Goal: Task Accomplishment & Management: Use online tool/utility

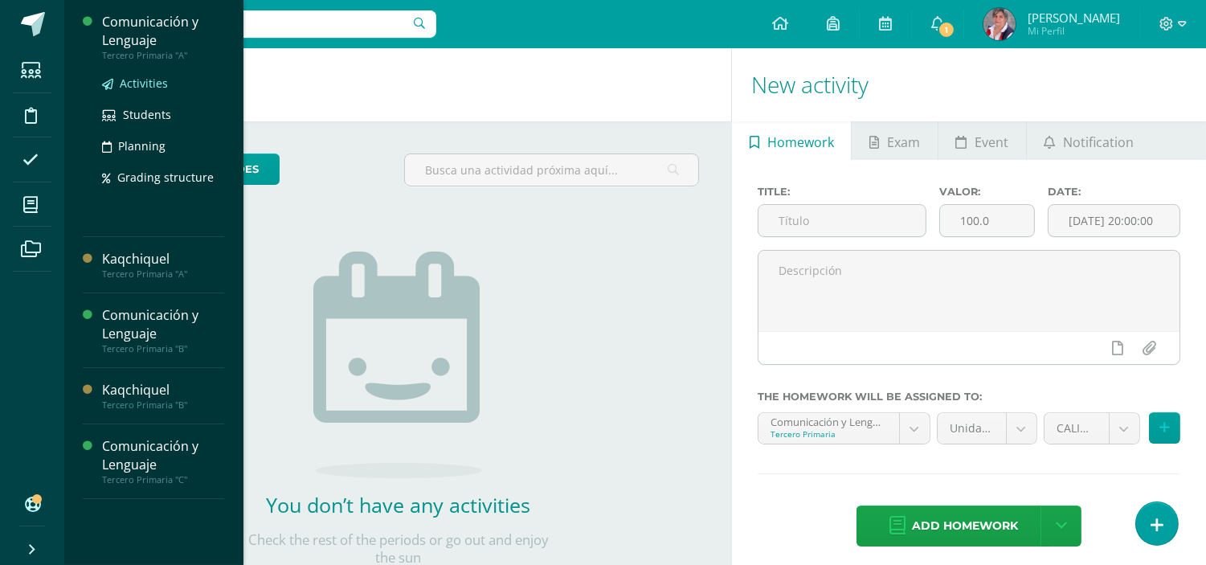
click at [150, 83] on span "Activities" at bounding box center [144, 83] width 48 height 15
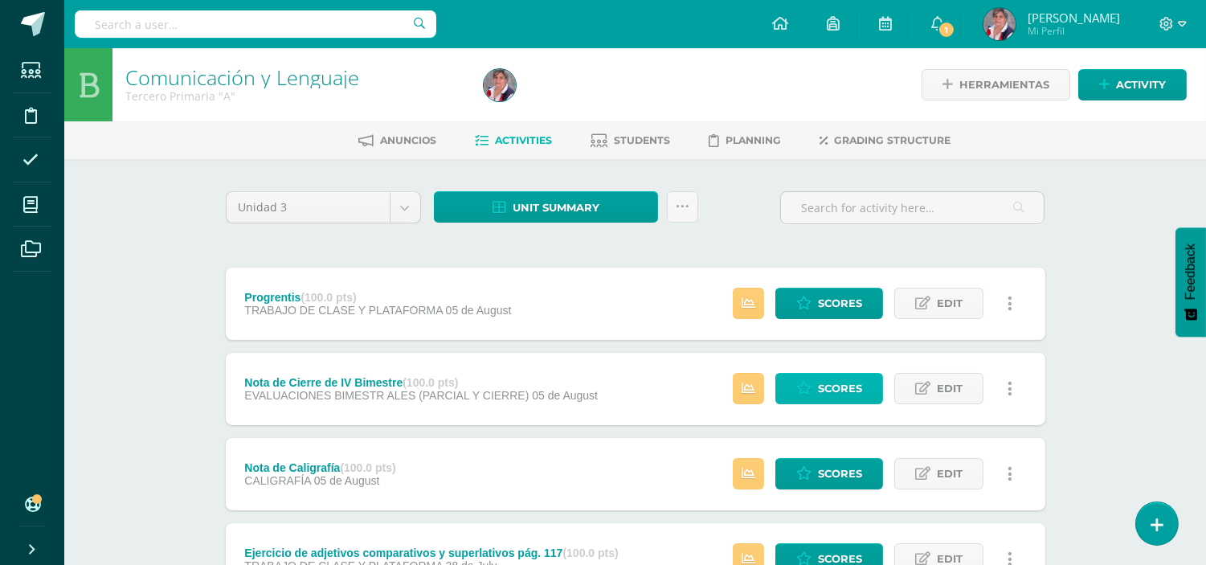
click at [852, 376] on span "Scores" at bounding box center [840, 389] width 44 height 30
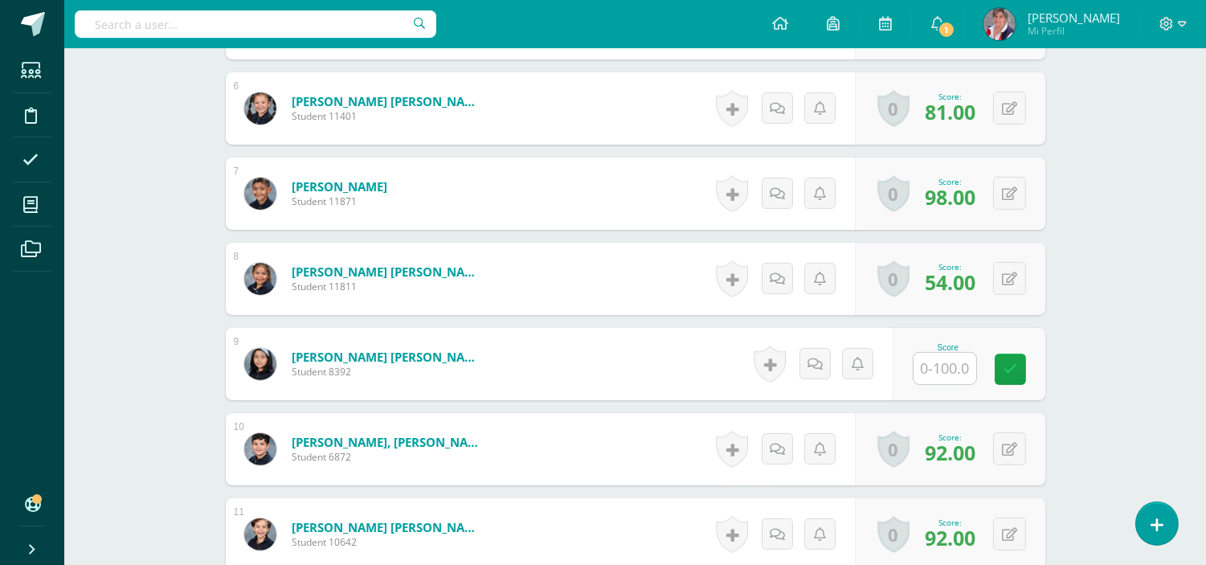
scroll to position [945, 0]
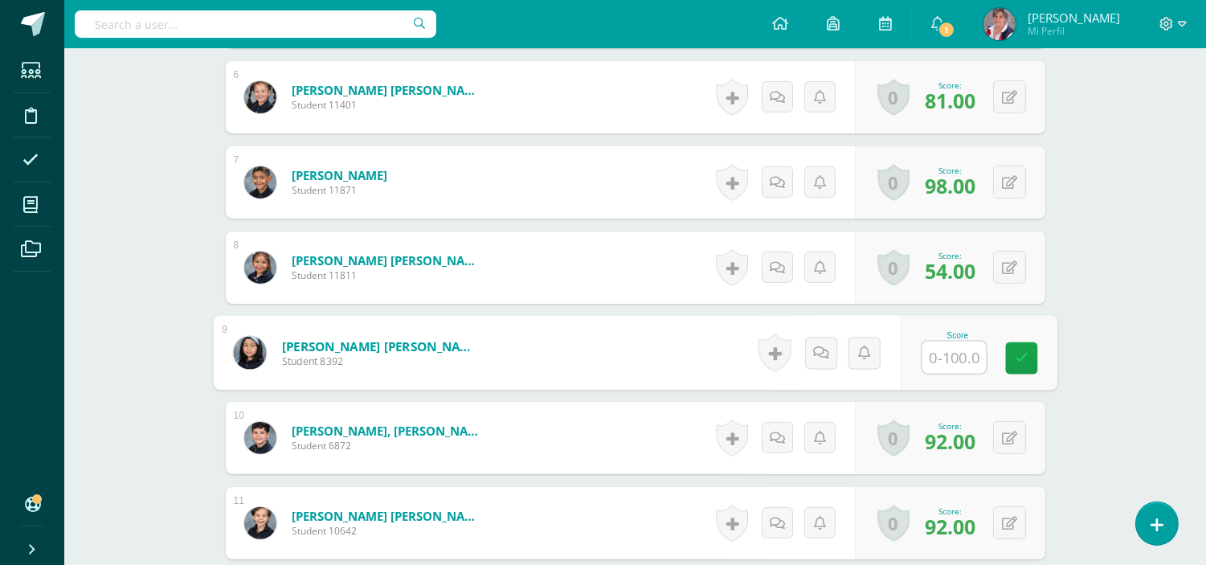
click at [954, 349] on input "text" at bounding box center [953, 357] width 64 height 32
type input "93"
click at [1032, 365] on link at bounding box center [1021, 358] width 32 height 32
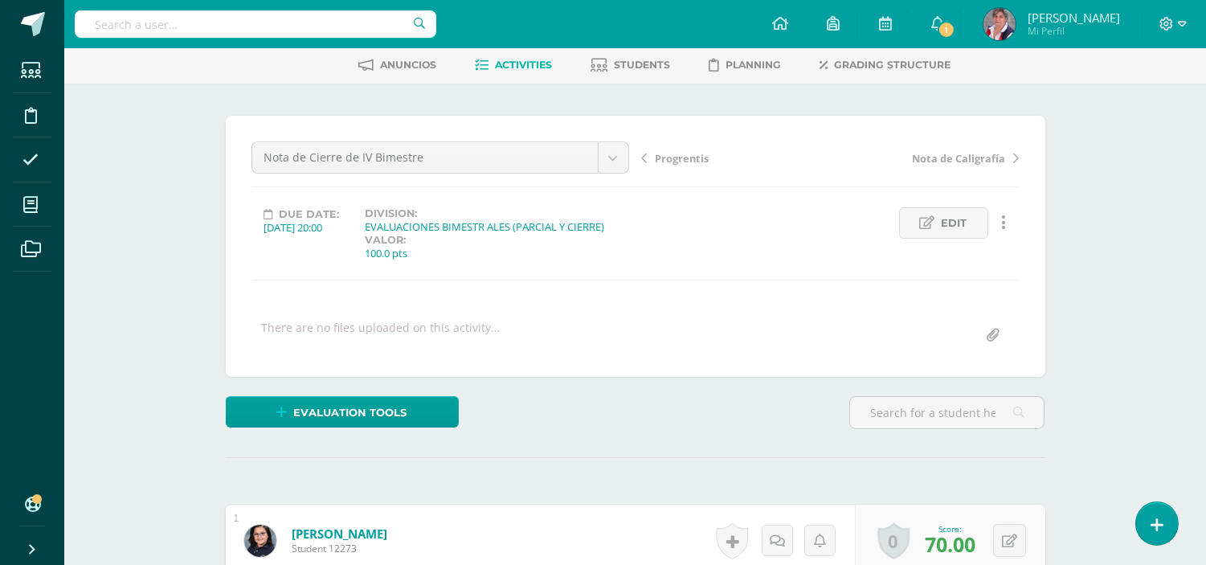
scroll to position [0, 0]
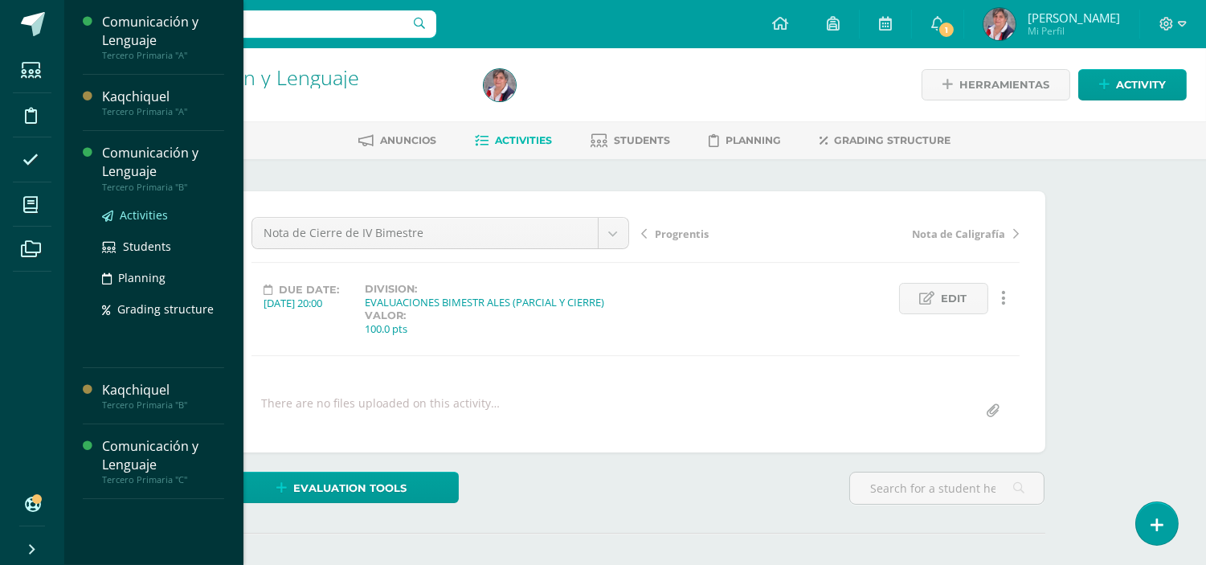
click at [143, 220] on span "Activities" at bounding box center [144, 214] width 48 height 15
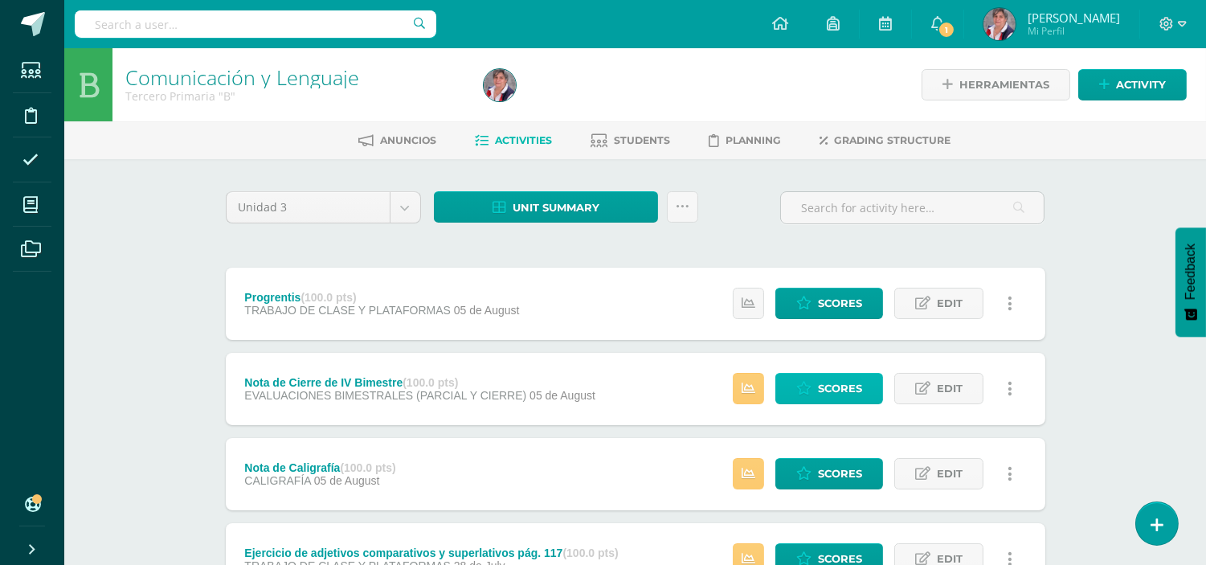
click at [858, 384] on span "Scores" at bounding box center [840, 389] width 44 height 30
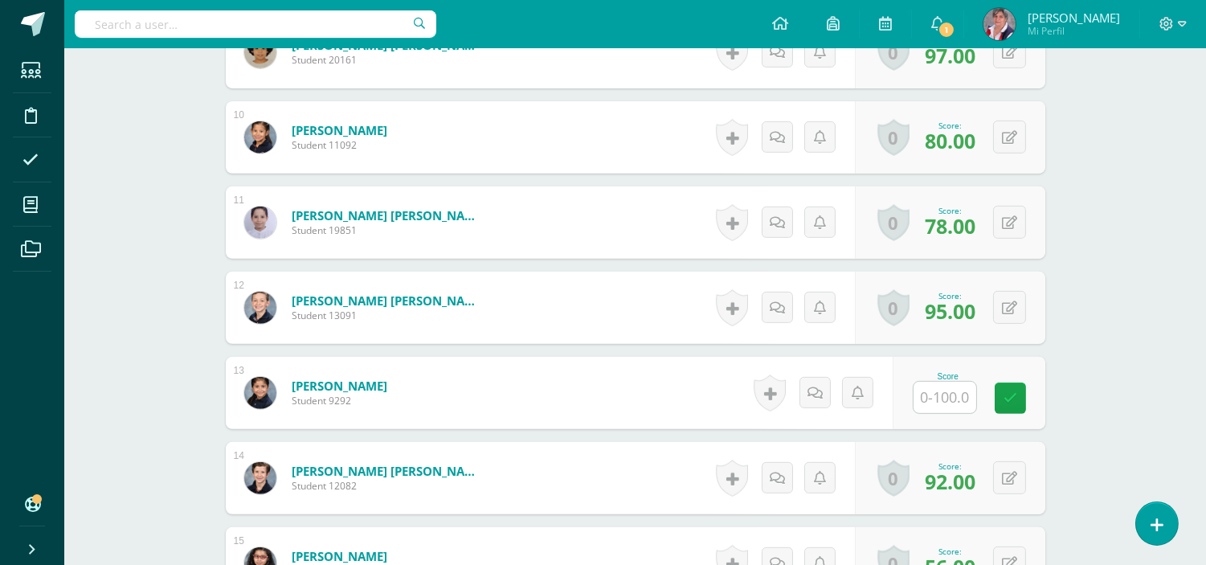
scroll to position [1252, 0]
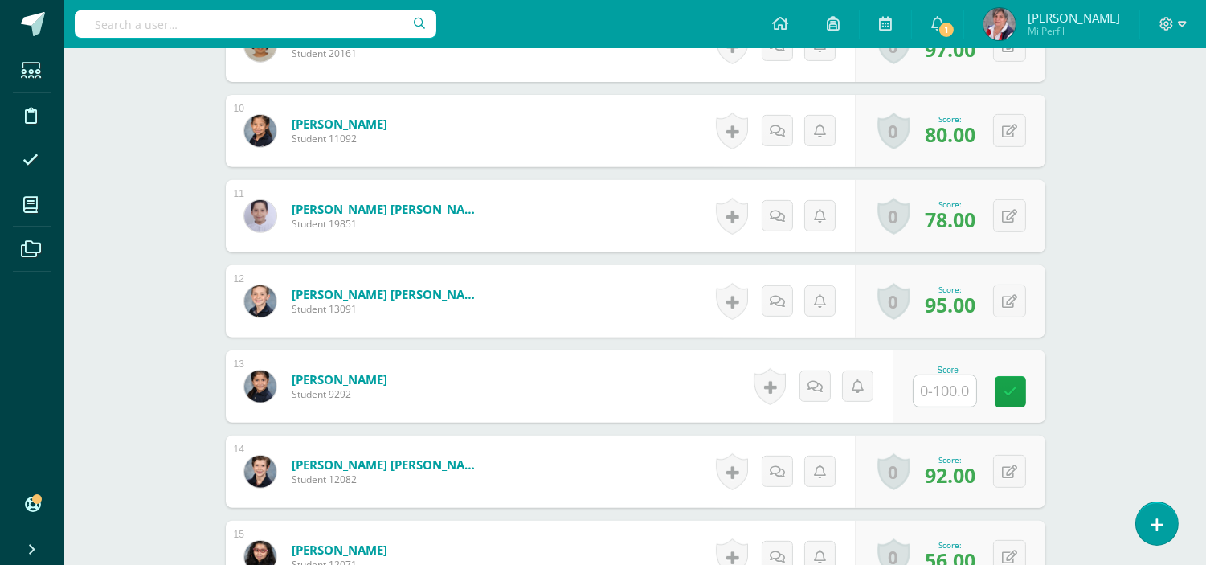
click at [943, 389] on input "text" at bounding box center [944, 390] width 63 height 31
type input "77"
click at [1026, 394] on icon at bounding box center [1021, 392] width 14 height 14
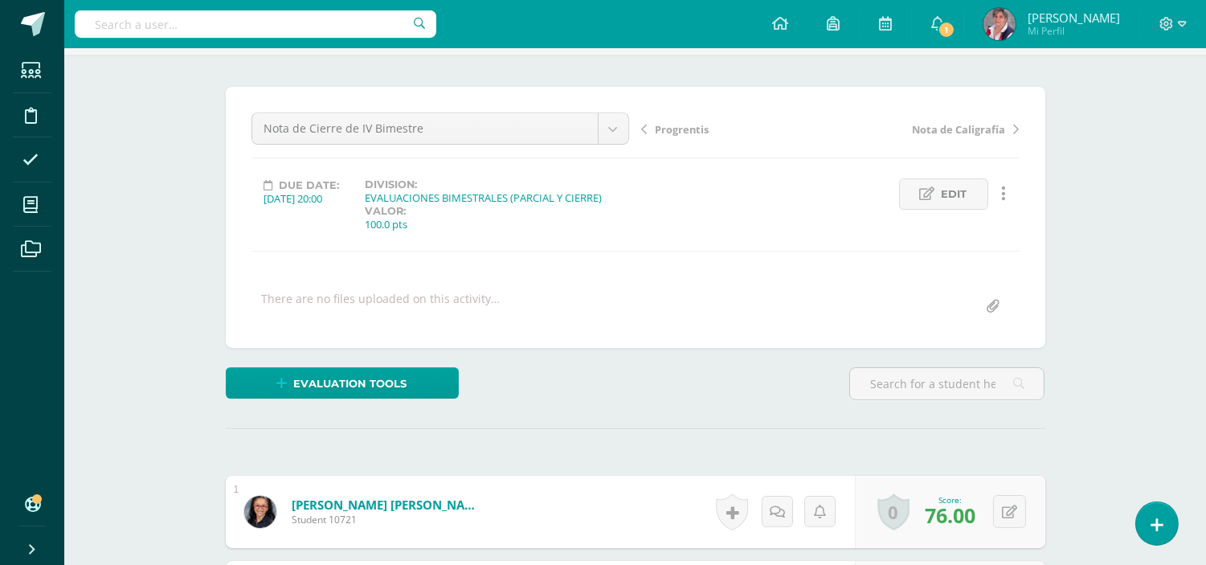
scroll to position [86, 0]
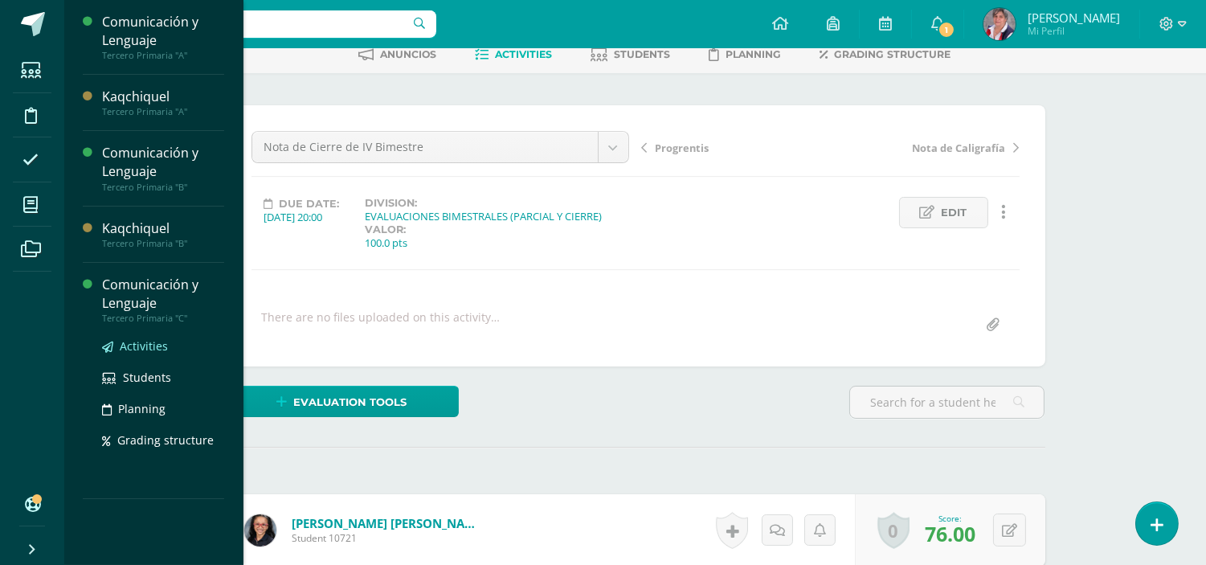
click at [153, 349] on span "Activities" at bounding box center [144, 345] width 48 height 15
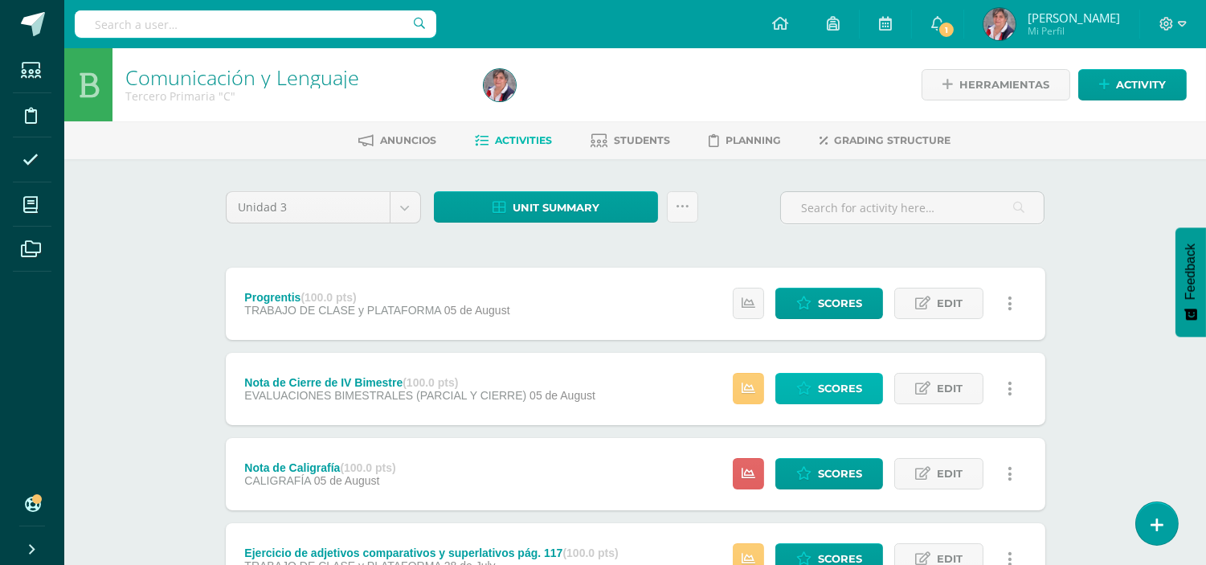
click at [834, 386] on span "Scores" at bounding box center [840, 389] width 44 height 30
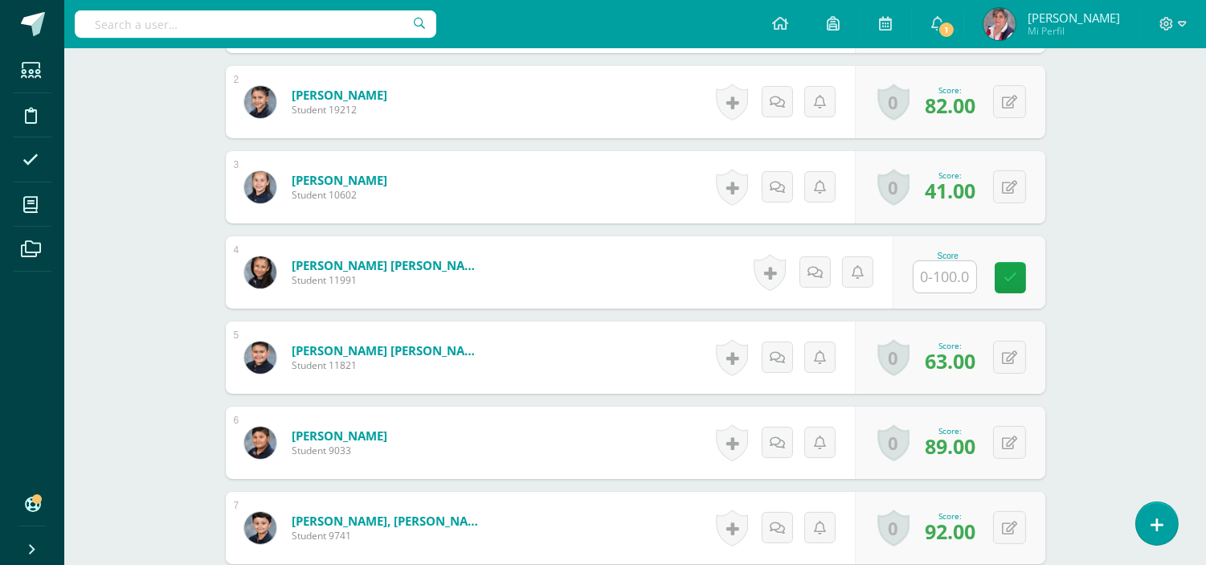
scroll to position [603, 0]
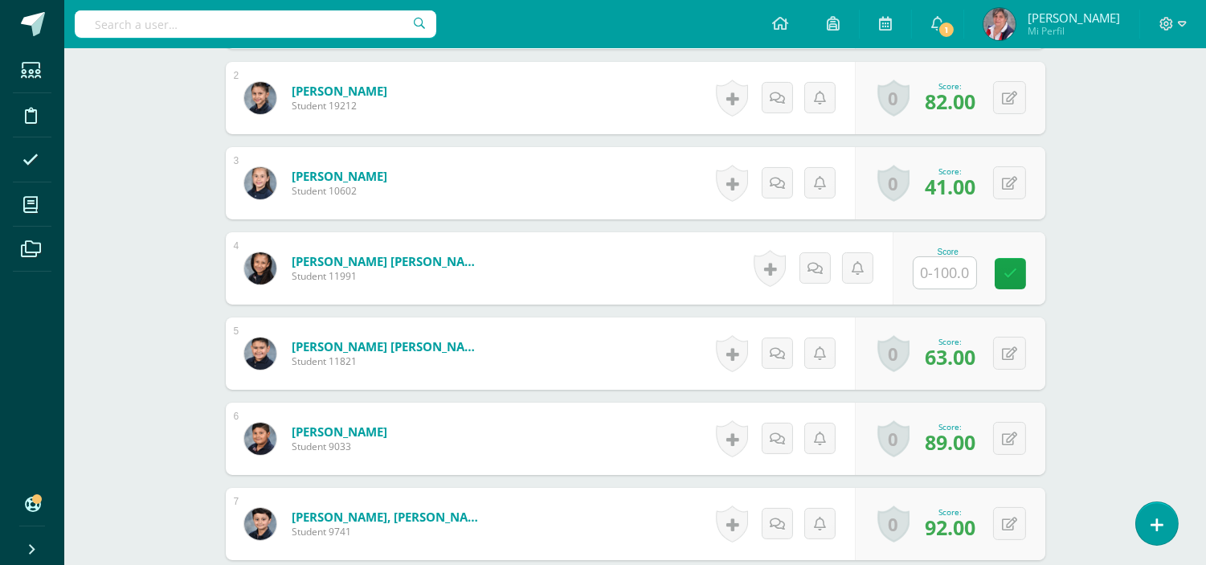
click at [946, 271] on input "text" at bounding box center [944, 272] width 63 height 31
type input "66"
click at [1015, 270] on icon at bounding box center [1021, 274] width 14 height 14
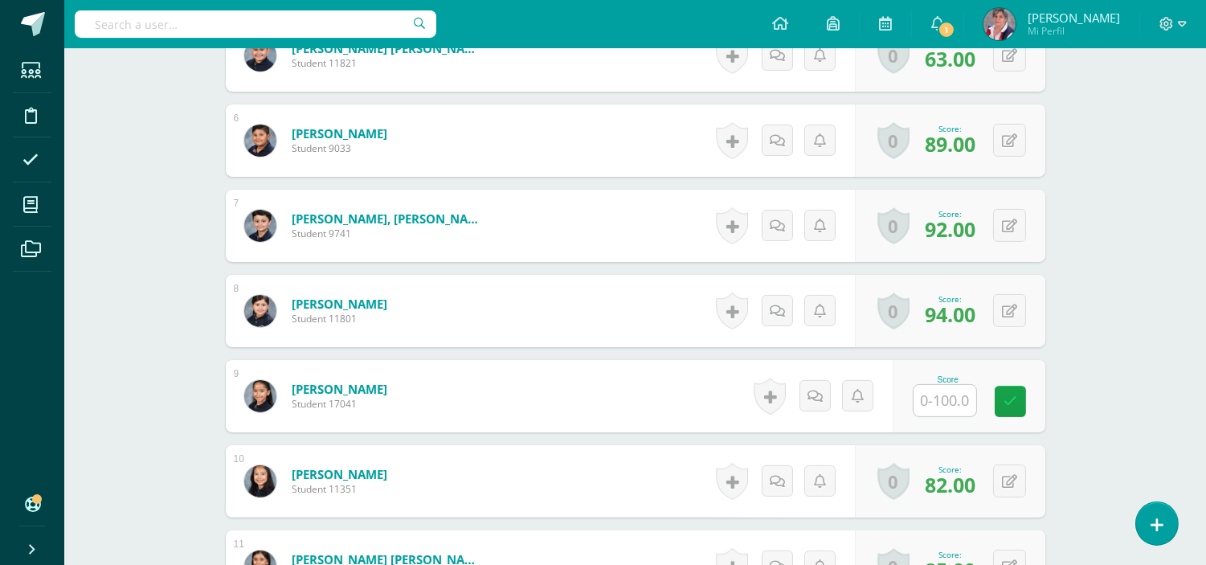
scroll to position [0, 0]
